Goal: Information Seeking & Learning: Learn about a topic

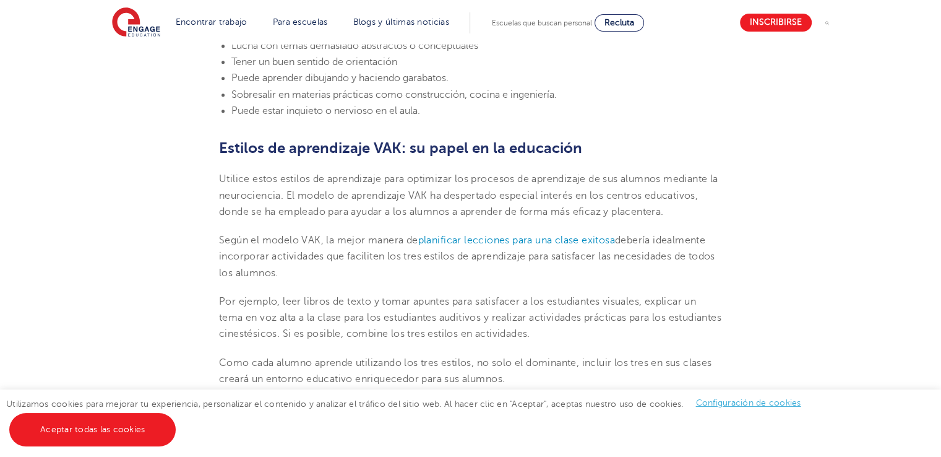
scroll to position [1452, 0]
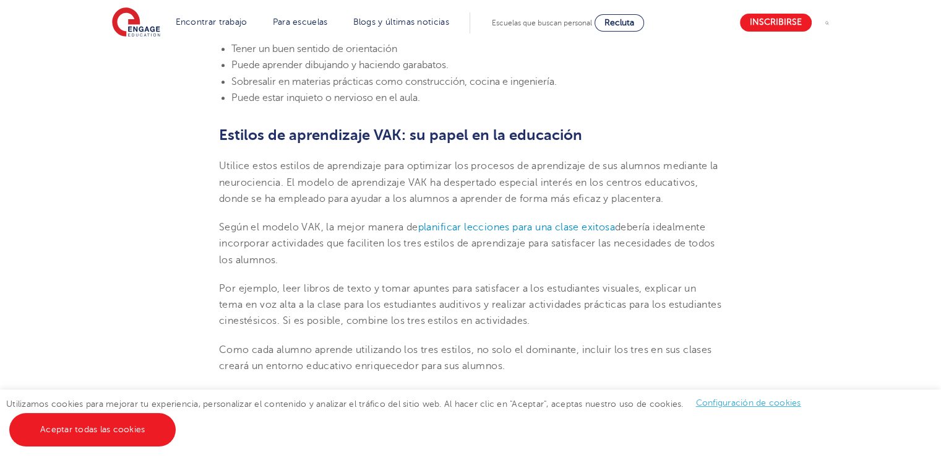
drag, startPoint x: 937, startPoint y: 247, endPoint x: 935, endPoint y: 259, distance: 11.3
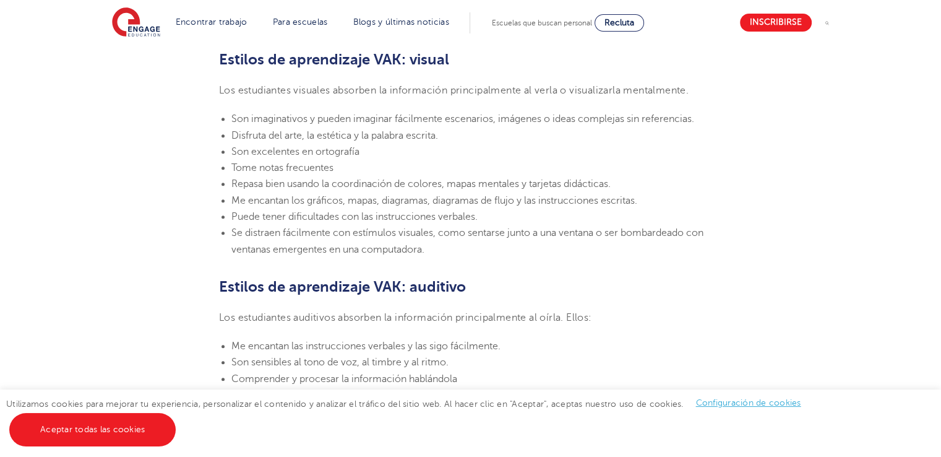
scroll to position [867, 0]
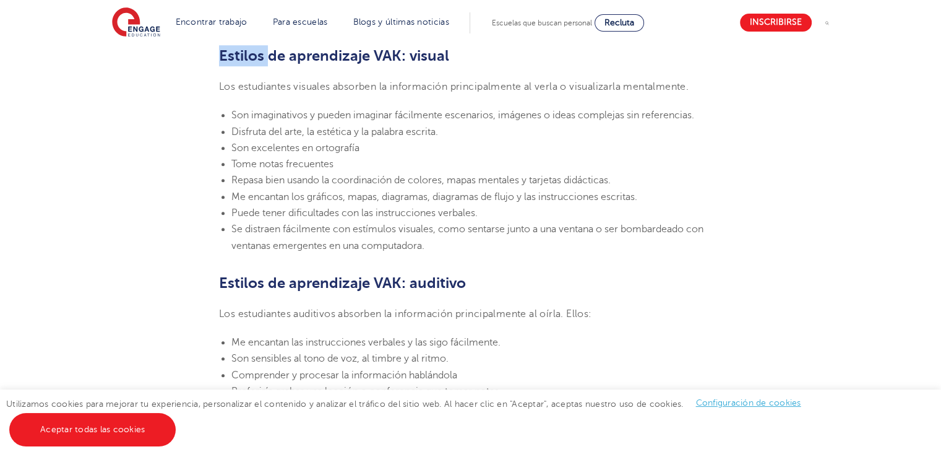
drag, startPoint x: 221, startPoint y: 53, endPoint x: 277, endPoint y: 66, distance: 57.8
click at [221, 52] on font "Estilos de aprendizaje VAK: visual" at bounding box center [334, 55] width 230 height 17
click at [427, 246] on font "Se distraen fácilmente con estímulos visuales, como sentarse junto a una ventan…" at bounding box center [467, 236] width 472 height 27
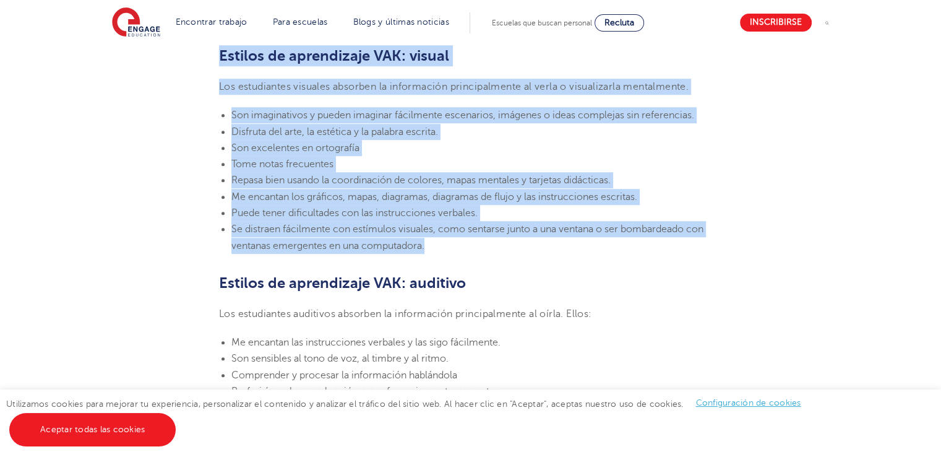
drag, startPoint x: 427, startPoint y: 246, endPoint x: 218, endPoint y: 61, distance: 279.6
click at [218, 61] on section "24 de marzo de 2023 Estilos de aprendizaje VAK: ¿Qué son y qué significan? Enga…" at bounding box center [470, 387] width 750 height 1827
copy section "Estilos de aprendizaje VAK: visual Los estudiantes visuales absorben la informa…"
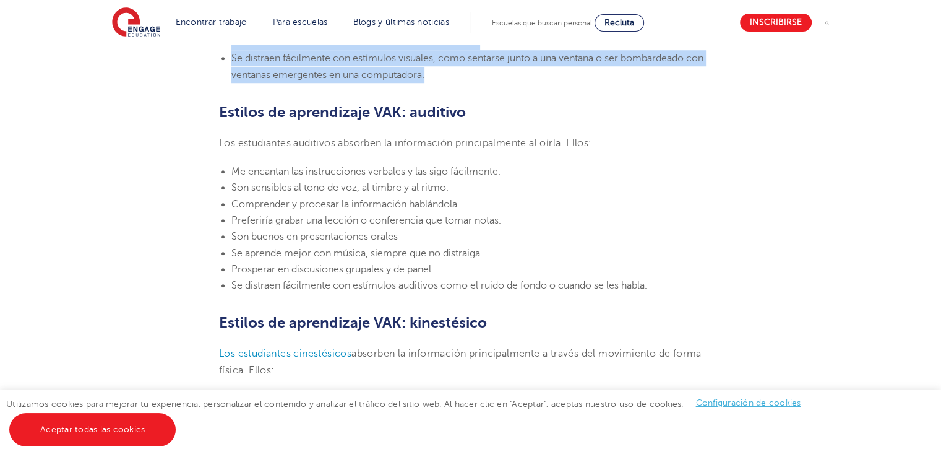
scroll to position [1048, 0]
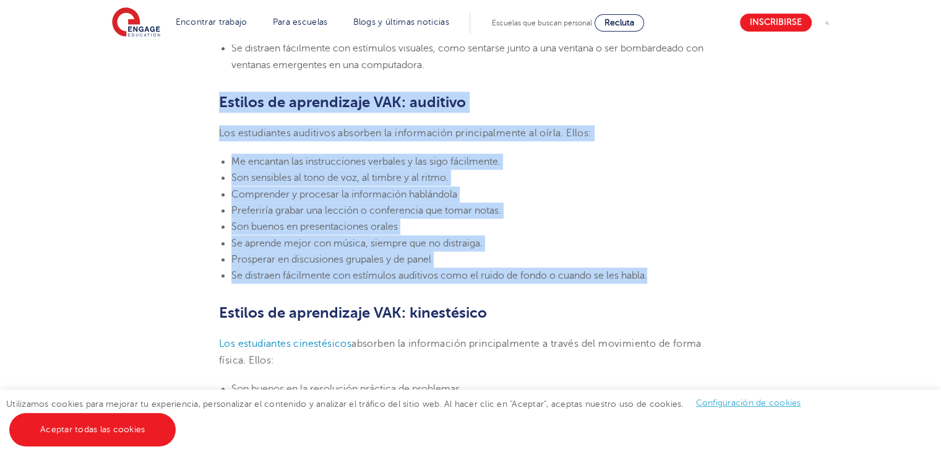
drag, startPoint x: 218, startPoint y: 100, endPoint x: 674, endPoint y: 275, distance: 488.9
click at [674, 275] on section "24 de marzo de 2023 Estilos de aprendizaje VAK: ¿Qué son y qué significan? Enga…" at bounding box center [470, 207] width 750 height 1827
copy section "Estilos de aprendizaje VAK: auditivo Los estudiantes auditivos absorben la info…"
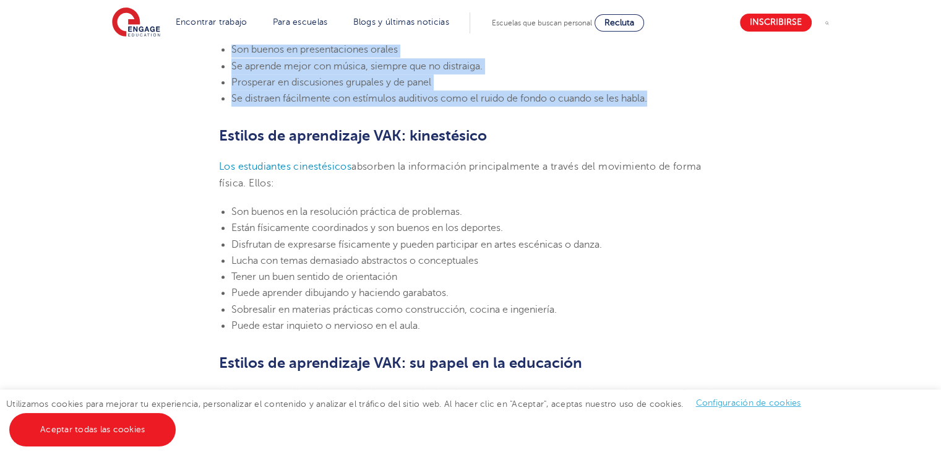
scroll to position [1228, 0]
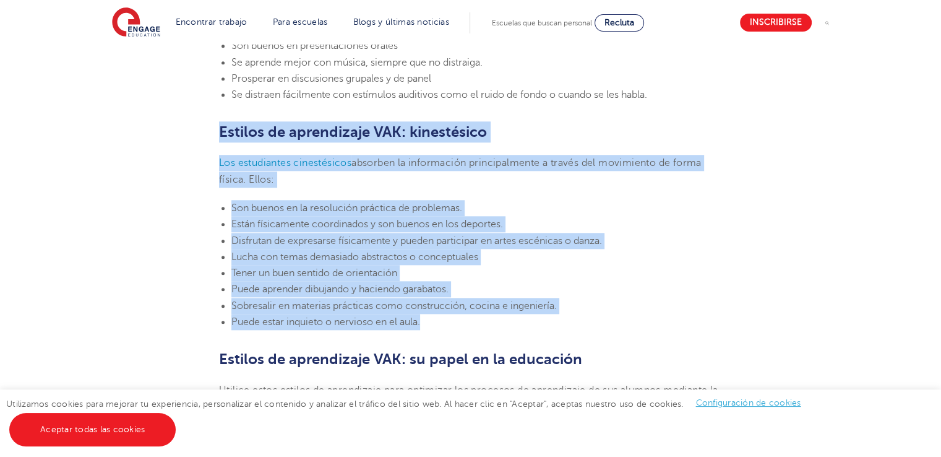
drag, startPoint x: 220, startPoint y: 127, endPoint x: 478, endPoint y: 317, distance: 319.4
click at [478, 317] on section "24 de marzo de 2023 Estilos de aprendizaje VAK: ¿Qué son y qué significan? Enga…" at bounding box center [470, 26] width 750 height 1827
copy section "Estilos de aprendizaje VAK: kinestésico Los estudiantes cinestésicos absorben l…"
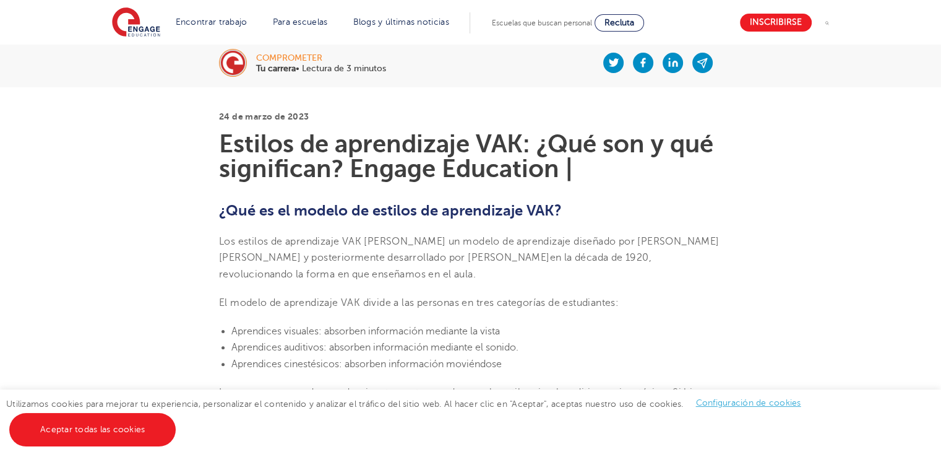
scroll to position [0, 0]
